Goal: Information Seeking & Learning: Check status

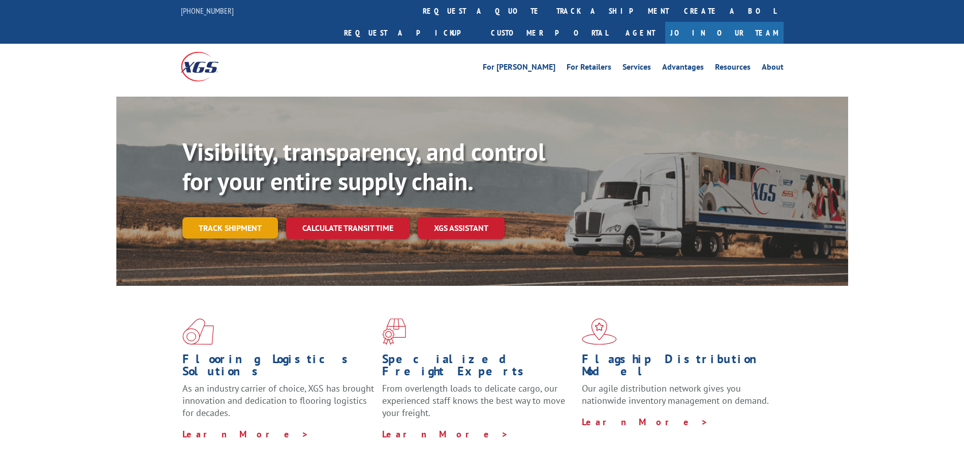
click at [254, 217] on link "Track shipment" at bounding box center [230, 227] width 96 height 21
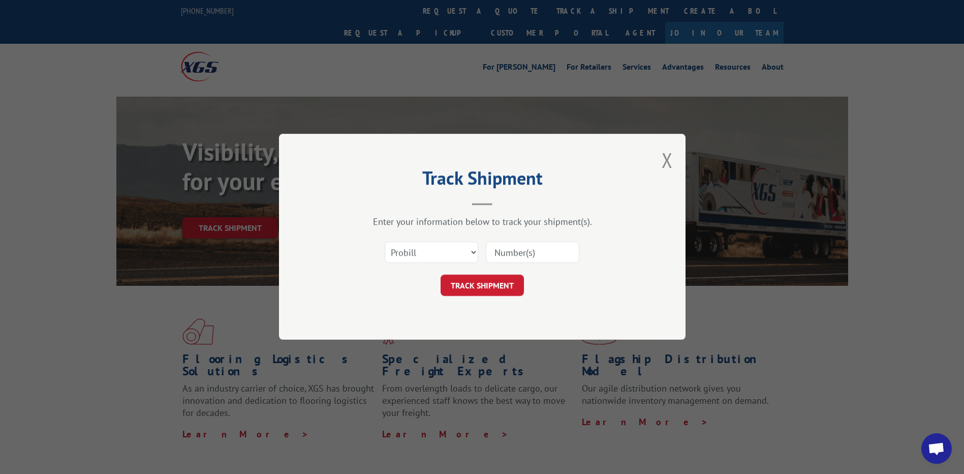
click at [524, 255] on input at bounding box center [533, 252] width 94 height 21
paste input "16912677"
type input "16912677"
click at [482, 284] on button "TRACK SHIPMENT" at bounding box center [482, 285] width 83 height 21
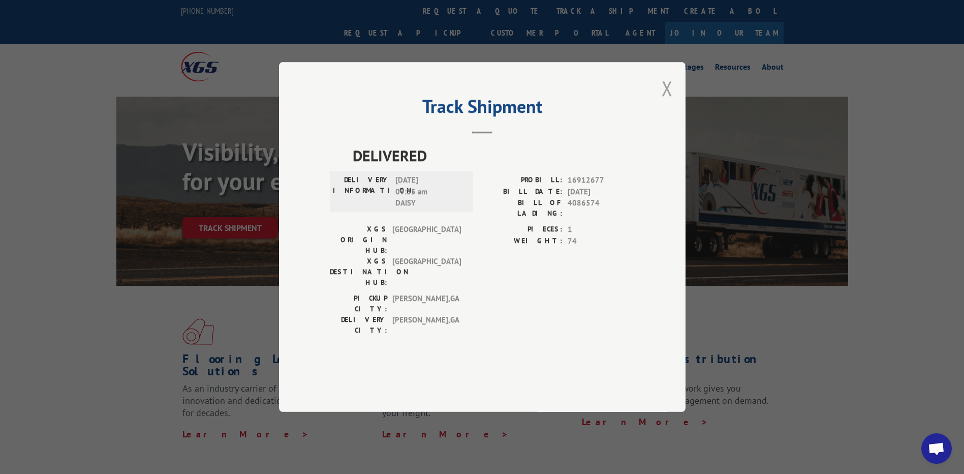
click at [666, 102] on button "Close modal" at bounding box center [667, 88] width 11 height 27
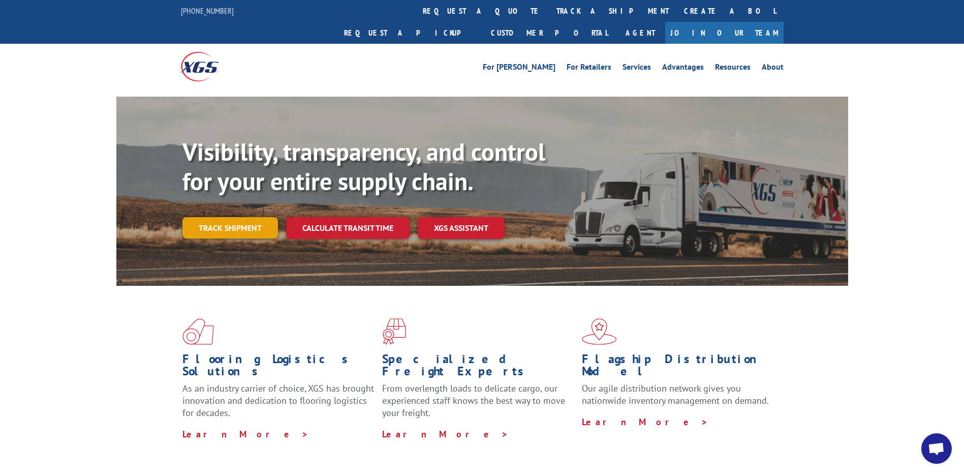
click at [214, 217] on link "Track shipment" at bounding box center [230, 227] width 96 height 21
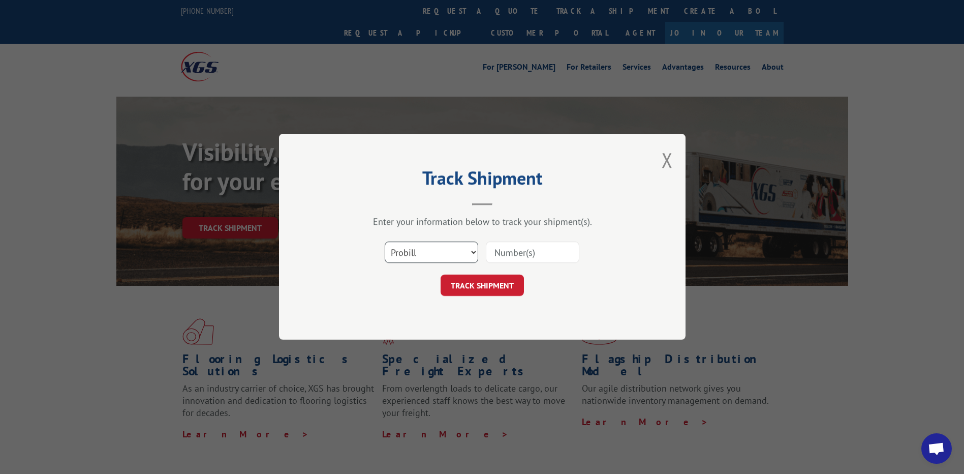
click at [429, 250] on select "Select category... Probill BOL PO" at bounding box center [432, 252] width 94 height 21
select select "bol"
click at [385, 242] on select "Select category... Probill BOL PO" at bounding box center [432, 252] width 94 height 21
click at [532, 253] on input at bounding box center [533, 252] width 94 height 21
type input "4086574"
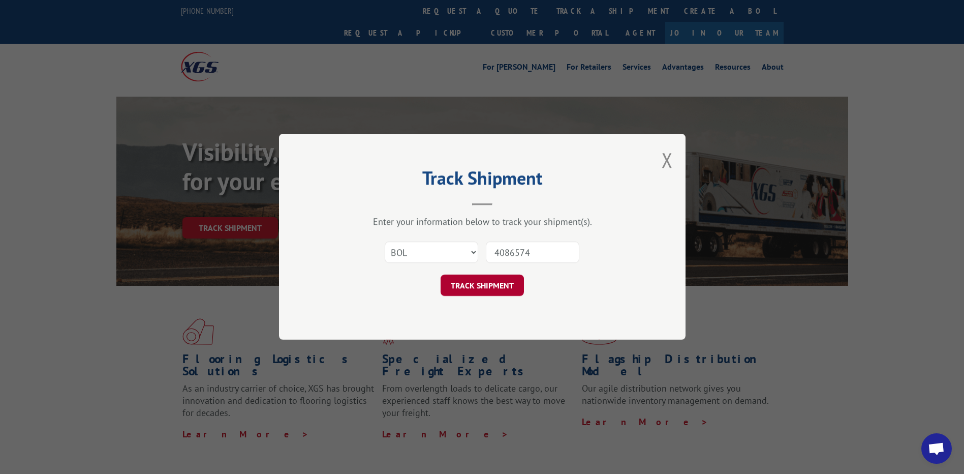
click at [518, 279] on button "TRACK SHIPMENT" at bounding box center [482, 285] width 83 height 21
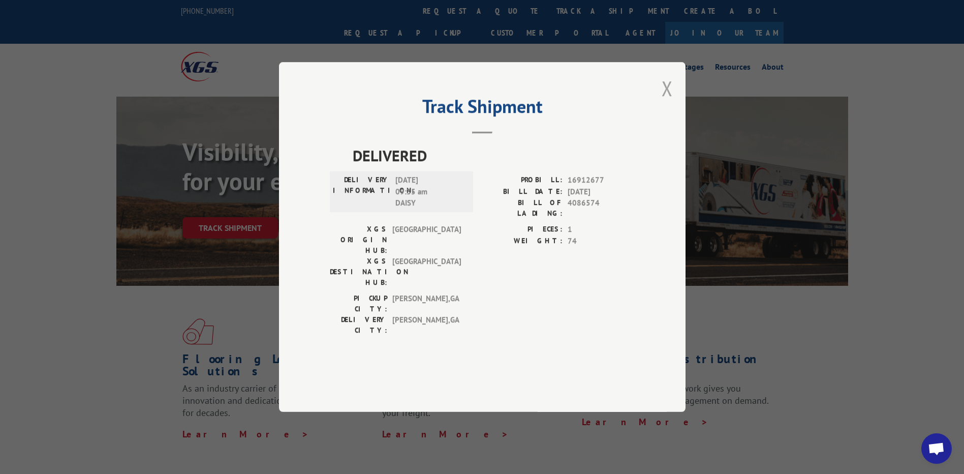
click at [668, 102] on button "Close modal" at bounding box center [667, 88] width 11 height 27
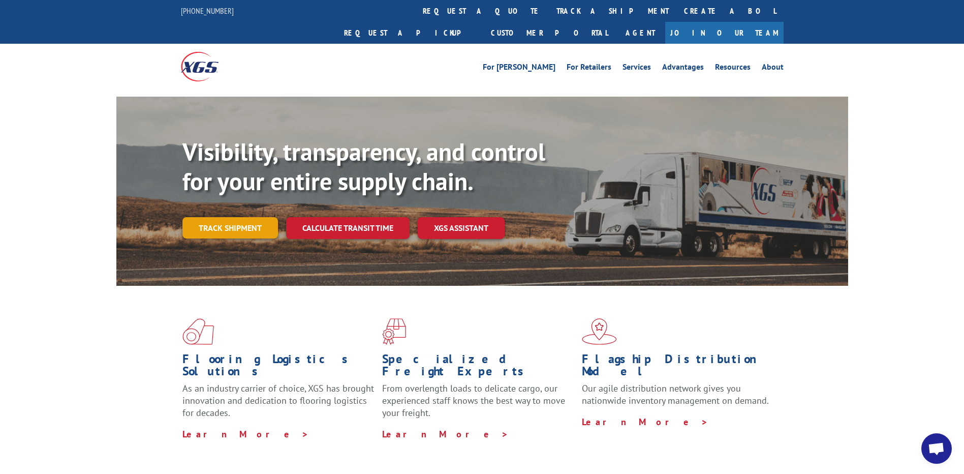
click at [247, 217] on link "Track shipment" at bounding box center [230, 227] width 96 height 21
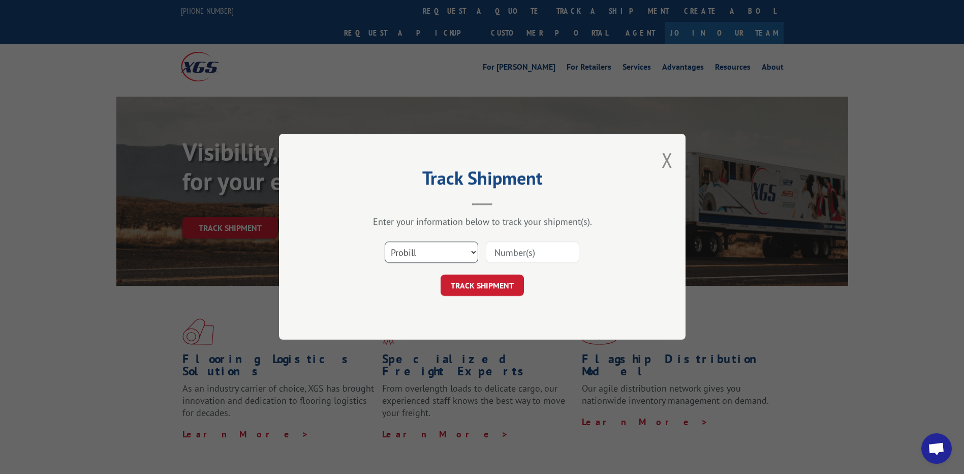
click at [442, 250] on select "Select category... Probill BOL PO" at bounding box center [432, 252] width 94 height 21
select select "bol"
click at [385, 242] on select "Select category... Probill BOL PO" at bounding box center [432, 252] width 94 height 21
click at [515, 252] on input at bounding box center [533, 252] width 94 height 21
type input "4086574"
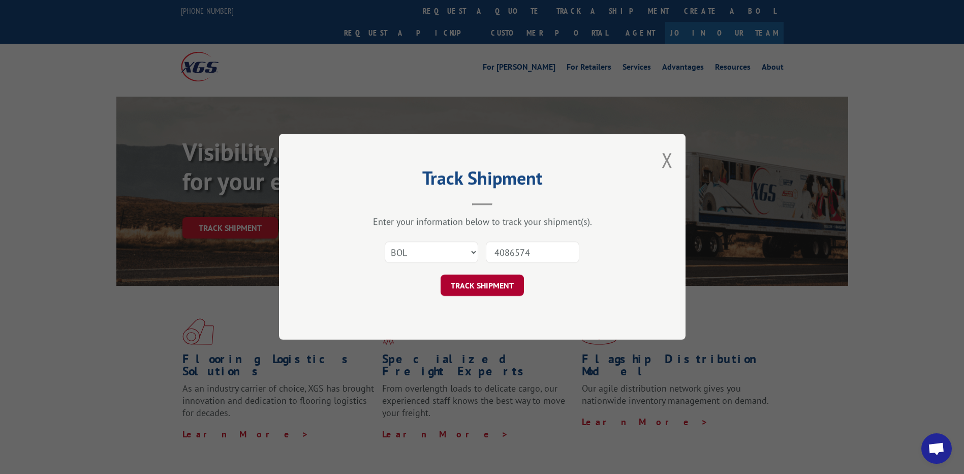
click at [495, 277] on button "TRACK SHIPMENT" at bounding box center [482, 285] width 83 height 21
